Goal: Entertainment & Leisure: Consume media (video, audio)

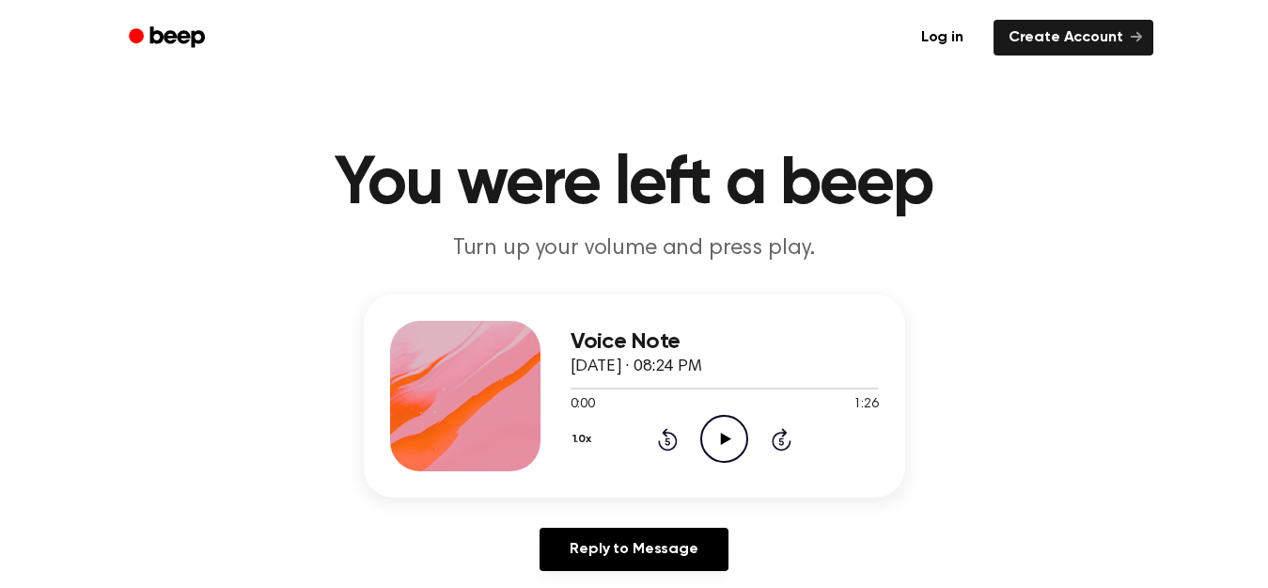
click at [721, 443] on icon at bounding box center [726, 438] width 10 height 12
click at [721, 432] on icon "Play Audio" at bounding box center [724, 439] width 48 height 48
click at [667, 440] on icon "Rewind 5 seconds" at bounding box center [667, 439] width 21 height 24
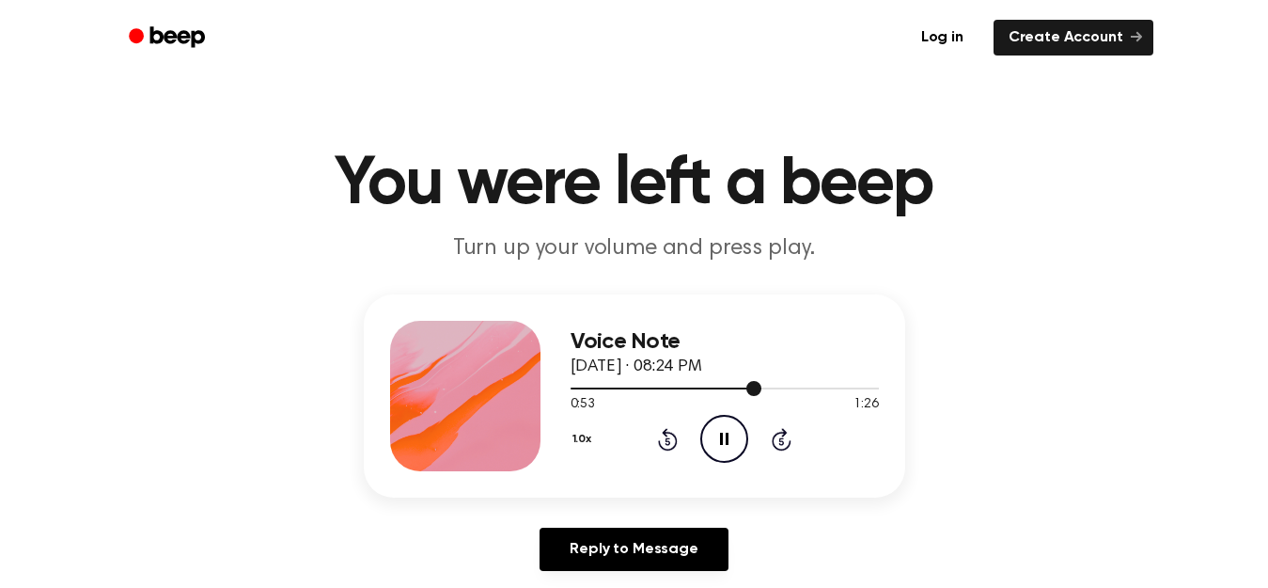
click at [703, 383] on div at bounding box center [725, 387] width 308 height 15
click at [660, 385] on div at bounding box center [725, 387] width 308 height 15
click at [722, 439] on icon at bounding box center [726, 438] width 10 height 12
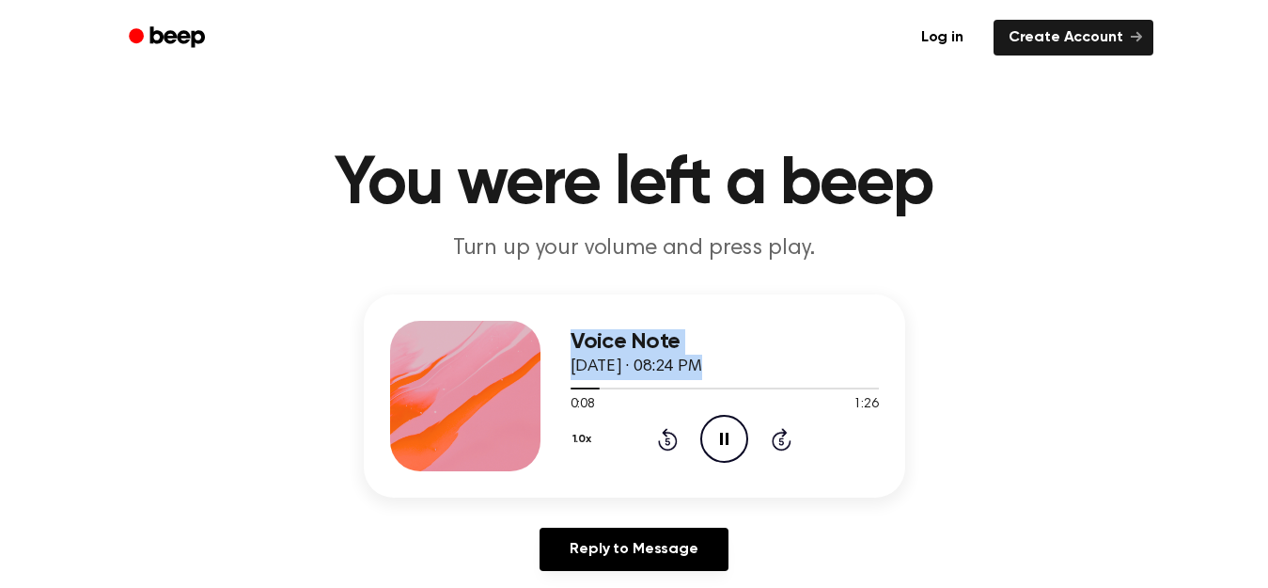
drag, startPoint x: 579, startPoint y: 388, endPoint x: 543, endPoint y: 402, distance: 38.4
click at [543, 402] on div "Voice Note [DATE] · 08:24 PM 0:08 1:26 Your browser does not support the [objec…" at bounding box center [634, 395] width 541 height 203
click at [661, 436] on icon "Rewind 5 seconds" at bounding box center [667, 439] width 21 height 24
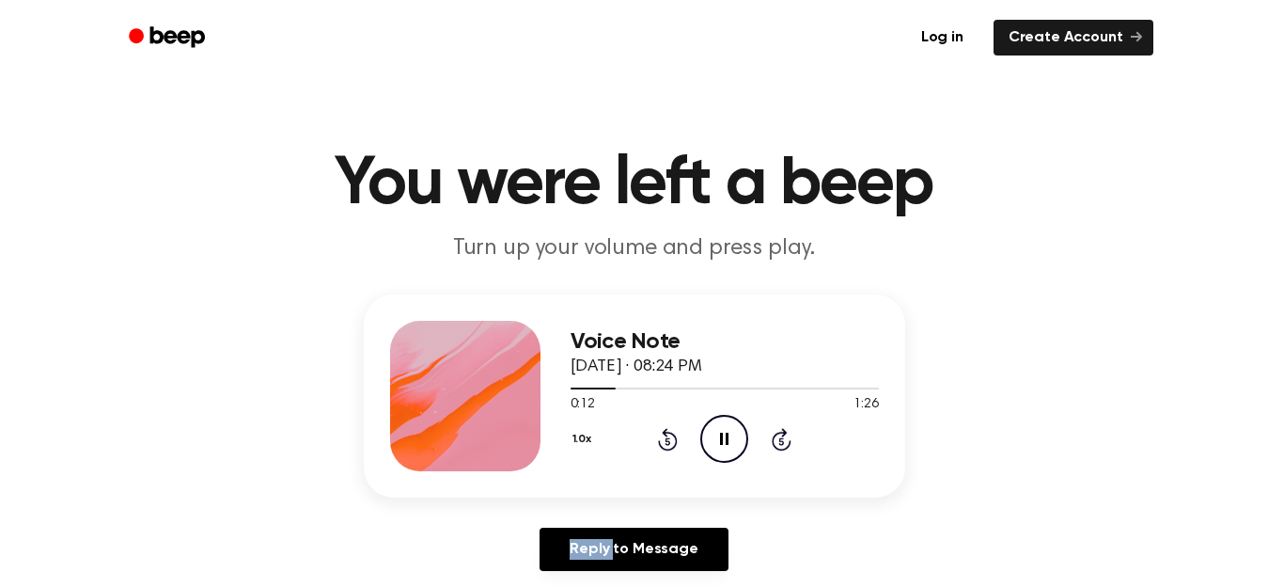
click at [661, 436] on icon "Rewind 5 seconds" at bounding box center [667, 439] width 21 height 24
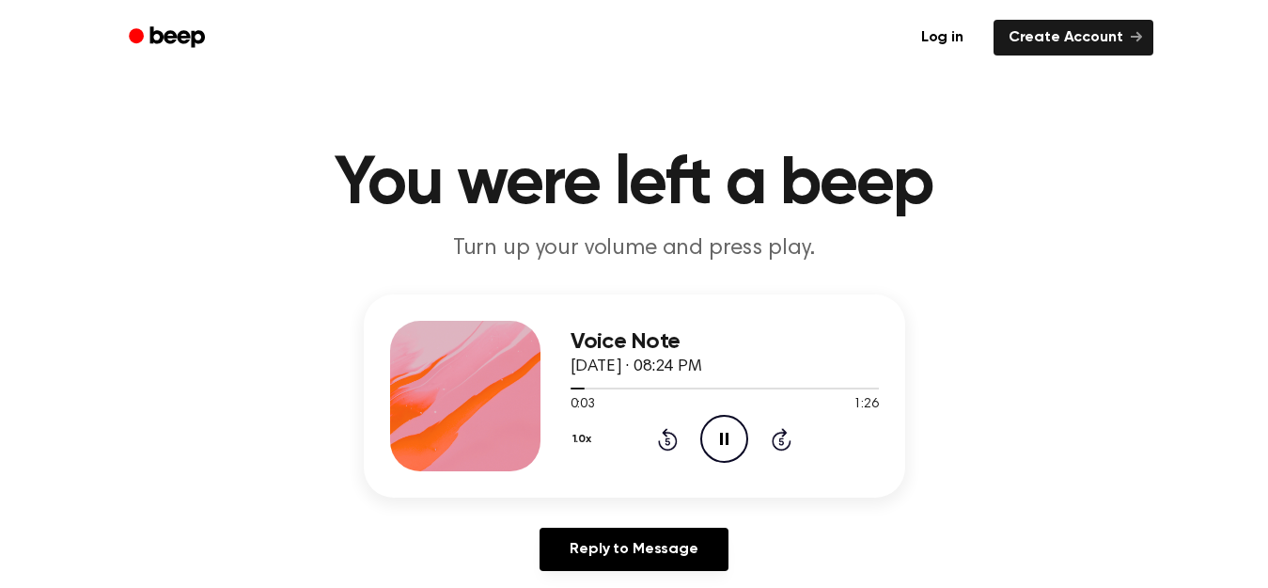
click at [716, 434] on icon "Pause Audio" at bounding box center [724, 439] width 48 height 48
click at [716, 434] on icon "Play Audio" at bounding box center [724, 439] width 48 height 48
click at [716, 434] on icon "Pause Audio" at bounding box center [724, 439] width 48 height 48
click at [716, 434] on icon "Play Audio" at bounding box center [724, 439] width 48 height 48
click at [722, 434] on icon at bounding box center [724, 438] width 8 height 12
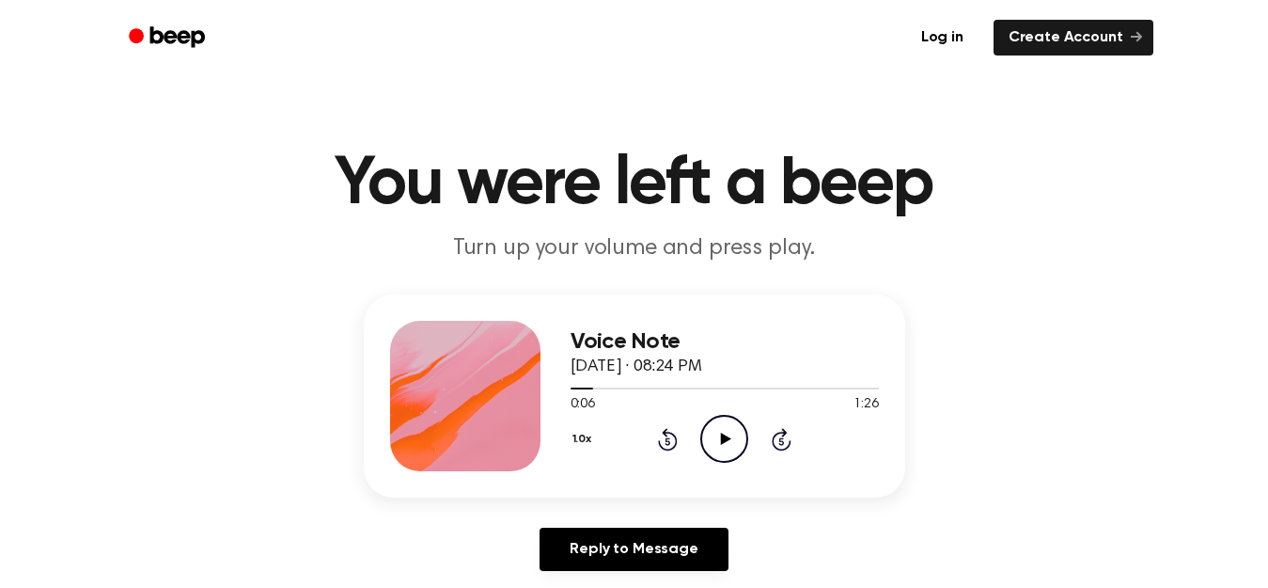
click at [722, 433] on icon at bounding box center [726, 438] width 10 height 12
click at [722, 433] on icon at bounding box center [724, 438] width 8 height 12
click at [722, 433] on icon at bounding box center [726, 438] width 10 height 12
